Goal: Information Seeking & Learning: Find specific fact

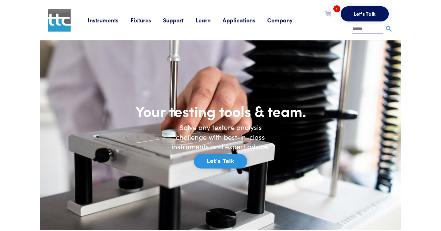
click at [147, 22] on link "Fixtures" at bounding box center [146, 20] width 33 height 8
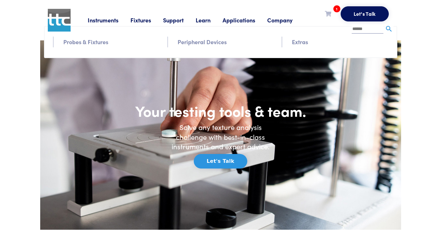
click at [102, 19] on link "Instruments" at bounding box center [109, 20] width 43 height 8
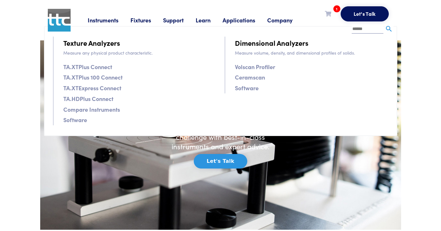
click at [91, 67] on link "TA.XTPlus Connect" at bounding box center [87, 66] width 49 height 9
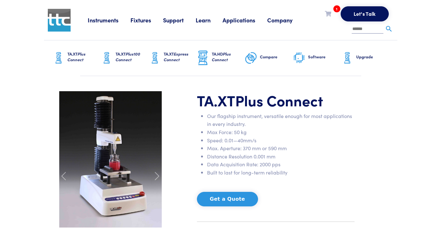
click at [103, 24] on li "Instruments Texture Analyzers Measure any physical product characteristic. TA.X…" at bounding box center [109, 19] width 43 height 9
click at [103, 21] on link "Instruments" at bounding box center [109, 20] width 43 height 8
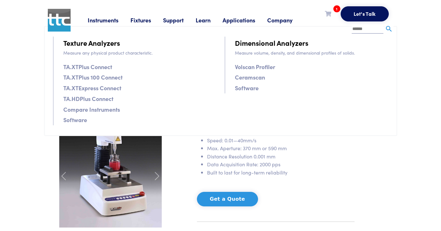
click at [356, 30] on input "text" at bounding box center [367, 29] width 32 height 9
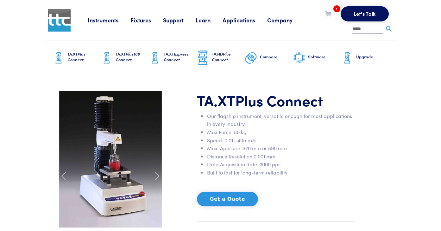
type input "*****"
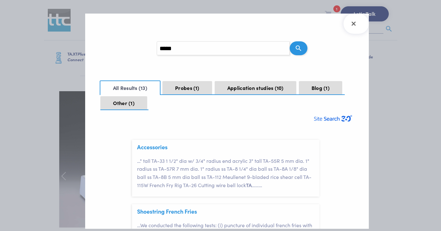
scroll to position [19, 0]
click at [189, 86] on button "Probes 1" at bounding box center [187, 88] width 50 height 14
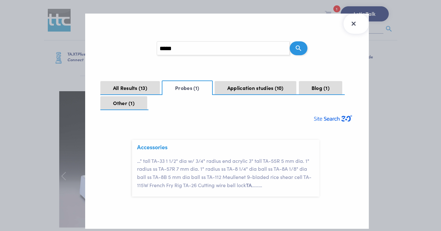
click at [352, 29] on button "Close Search Results" at bounding box center [355, 24] width 25 height 20
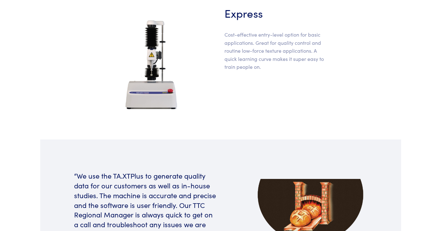
scroll to position [427, 0]
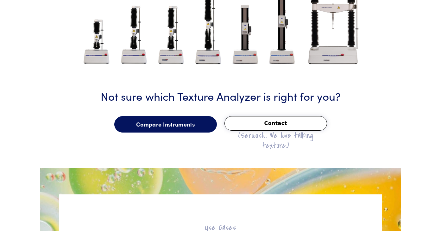
scroll to position [776, 0]
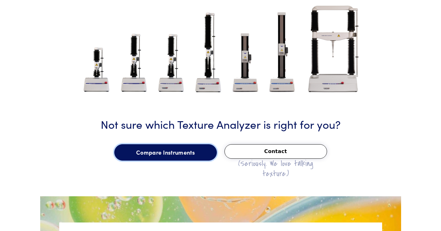
click at [167, 151] on link "Compare Instruments" at bounding box center [165, 153] width 102 height 16
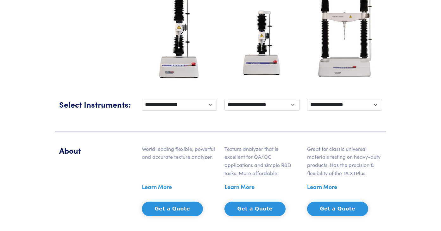
scroll to position [200, 0]
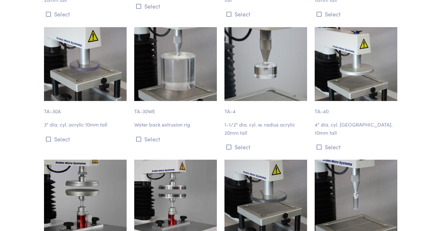
scroll to position [909, 0]
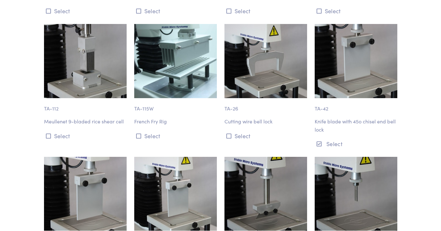
scroll to position [2325, 0]
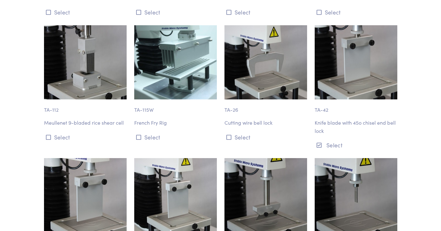
click at [324, 105] on p "TA-42" at bounding box center [355, 107] width 83 height 15
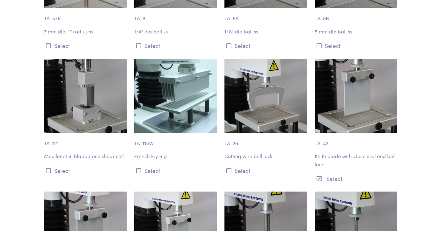
scroll to position [2281, 0]
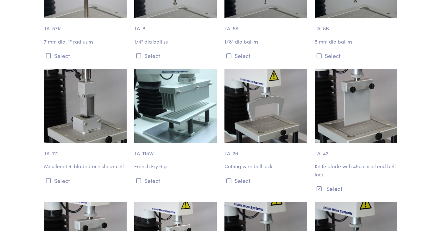
click at [349, 92] on img at bounding box center [355, 106] width 83 height 74
click at [335, 116] on img at bounding box center [355, 106] width 83 height 74
click at [333, 148] on p "TA-42" at bounding box center [355, 150] width 83 height 15
click at [324, 145] on p "TA-42" at bounding box center [355, 150] width 83 height 15
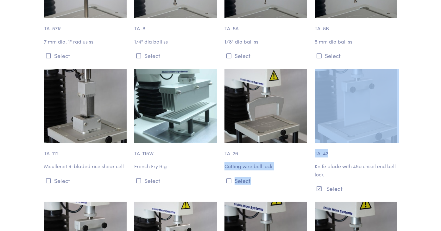
drag, startPoint x: 331, startPoint y: 146, endPoint x: 310, endPoint y: 146, distance: 20.9
click at [311, 146] on div "TA-42 Knife blade with 45o chisel end bell lock Select" at bounding box center [356, 132] width 90 height 126
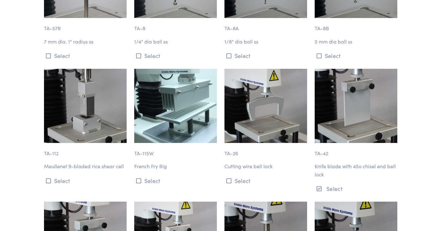
click at [315, 146] on p "TA-42" at bounding box center [355, 150] width 83 height 15
drag, startPoint x: 315, startPoint y: 146, endPoint x: 327, endPoint y: 147, distance: 12.7
click at [327, 147] on p "TA-42" at bounding box center [355, 150] width 83 height 15
copy p "TA-42"
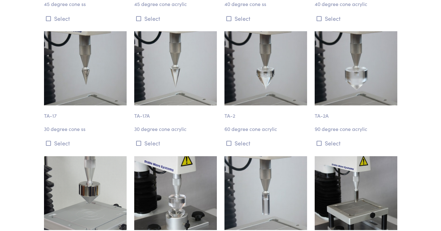
scroll to position [0, 0]
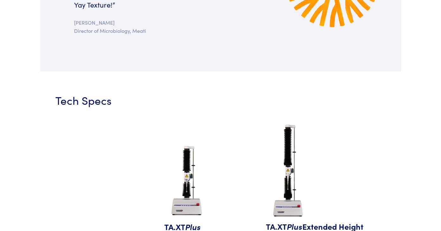
scroll to position [530, 0]
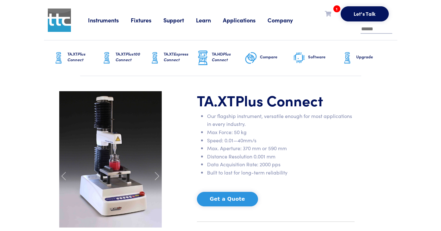
scroll to position [39, 0]
